Goal: Task Accomplishment & Management: Manage account settings

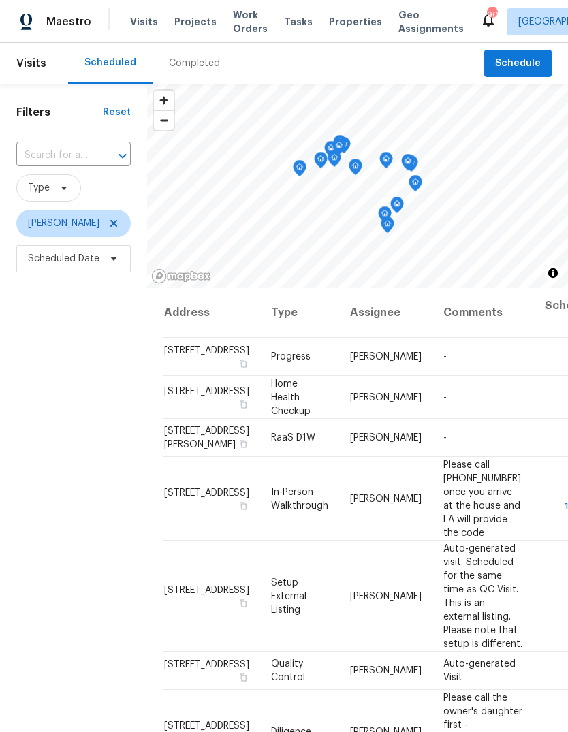
scroll to position [21, 109]
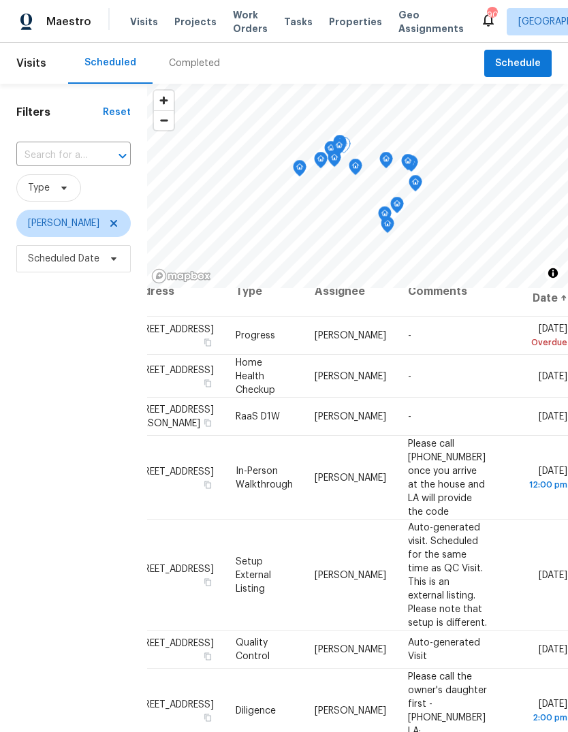
click at [0, 0] on icon at bounding box center [0, 0] width 0 height 0
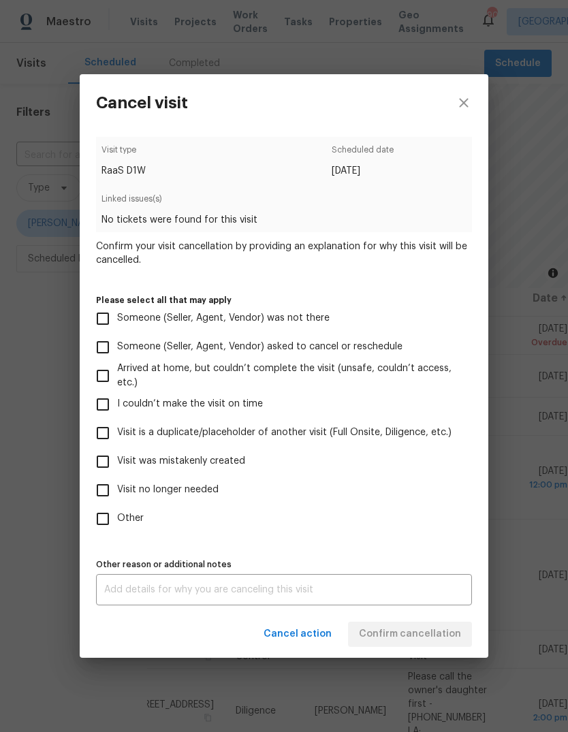
click at [108, 490] on input "Visit no longer needed" at bounding box center [103, 490] width 29 height 29
checkbox input "true"
click at [439, 515] on label "Other" at bounding box center [275, 519] width 373 height 29
click at [117, 515] on input "Other" at bounding box center [103, 519] width 29 height 29
click at [98, 518] on input "Other" at bounding box center [103, 519] width 29 height 29
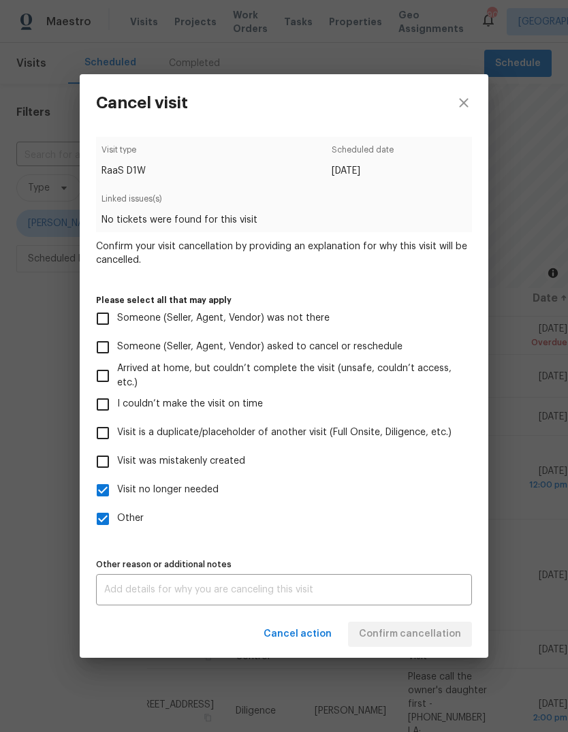
checkbox input "false"
click at [106, 455] on input "Visit was mistakenly created" at bounding box center [103, 461] width 29 height 29
checkbox input "true"
click at [447, 522] on label "Other" at bounding box center [275, 519] width 373 height 29
click at [117, 522] on input "Other" at bounding box center [103, 519] width 29 height 29
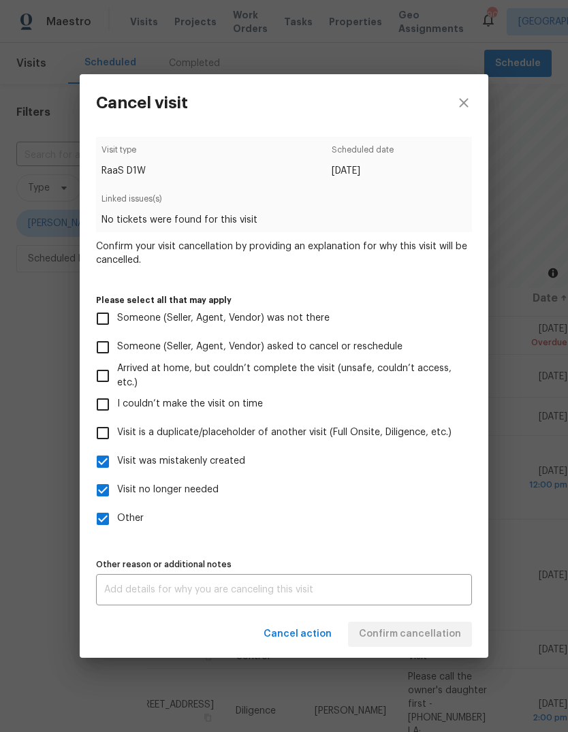
click at [97, 518] on input "Other" at bounding box center [103, 519] width 29 height 29
checkbox input "false"
click at [94, 493] on input "Visit no longer needed" at bounding box center [103, 490] width 29 height 29
click at [104, 488] on input "Visit no longer needed" at bounding box center [103, 490] width 29 height 29
click at [104, 489] on input "Visit no longer needed" at bounding box center [103, 490] width 29 height 29
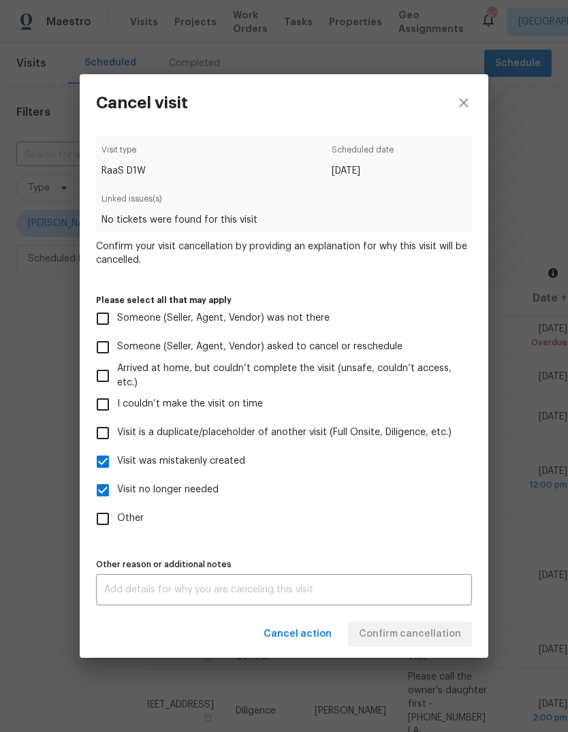
checkbox input "false"
click at [439, 632] on span "Confirm cancellation" at bounding box center [410, 634] width 102 height 17
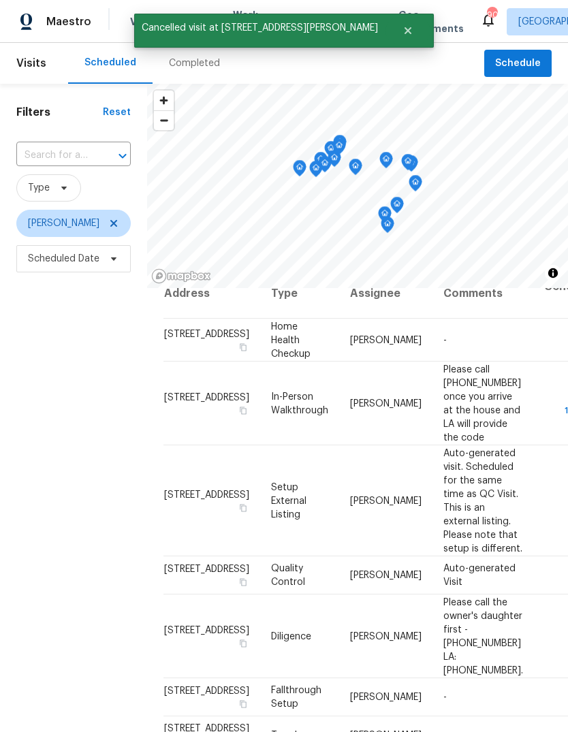
scroll to position [19, 0]
